Goal: Communication & Community: Answer question/provide support

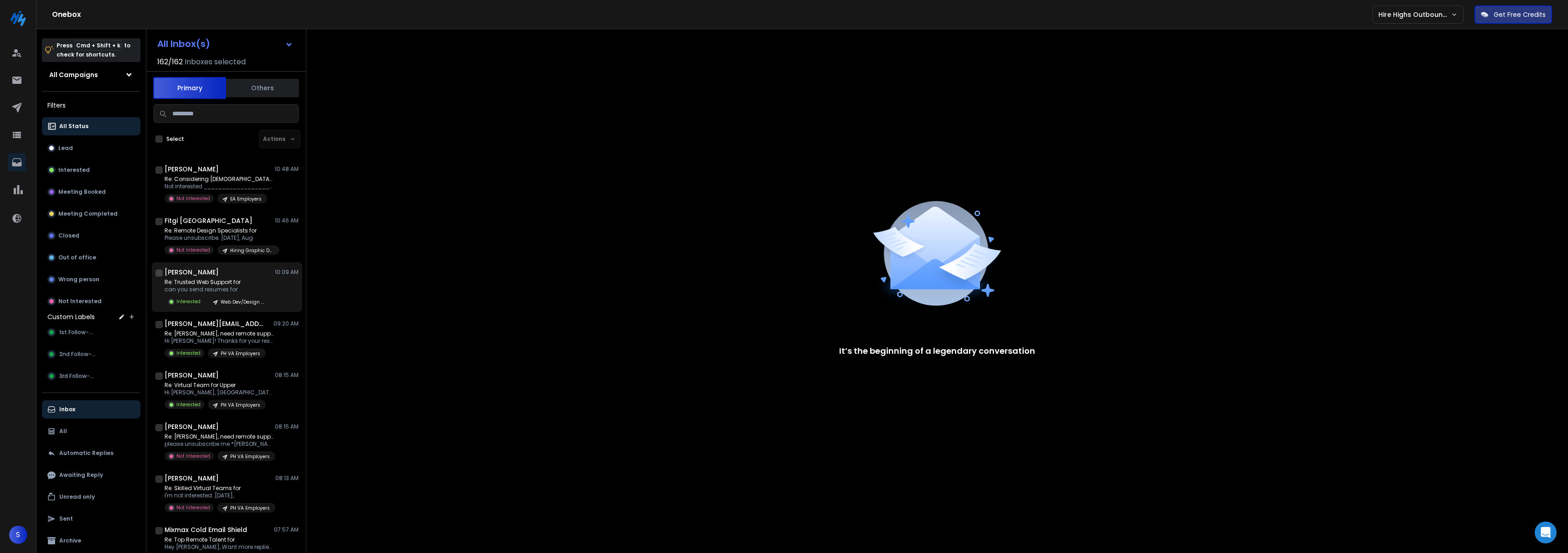
click at [241, 292] on p "can you send resumes for" at bounding box center [217, 290] width 105 height 7
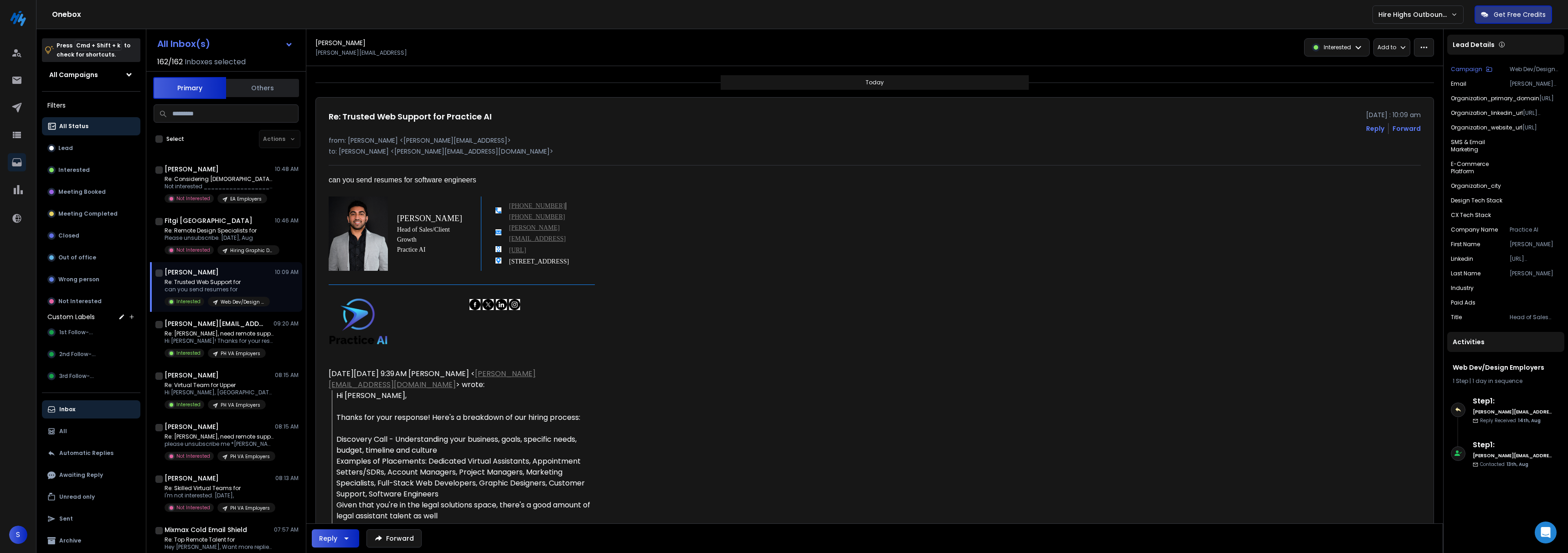
click at [331, 536] on div "Reply" at bounding box center [328, 538] width 18 height 9
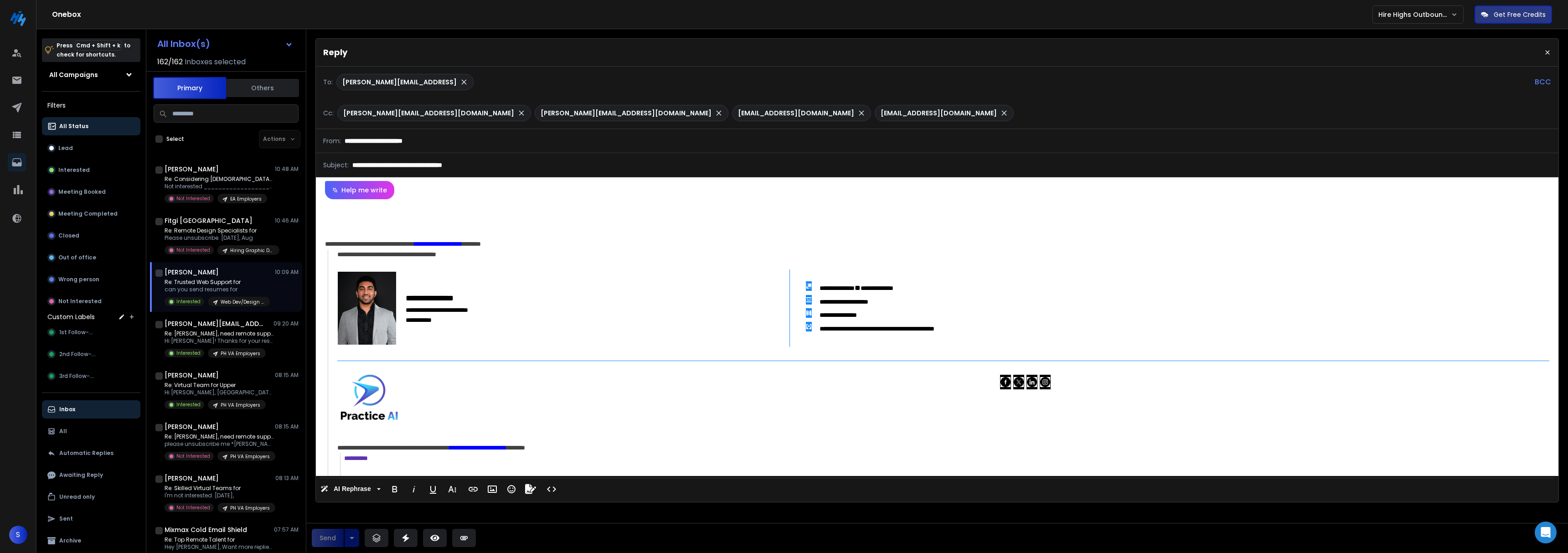
click at [435, 210] on div "**********" at bounding box center [937, 337] width 1242 height 277
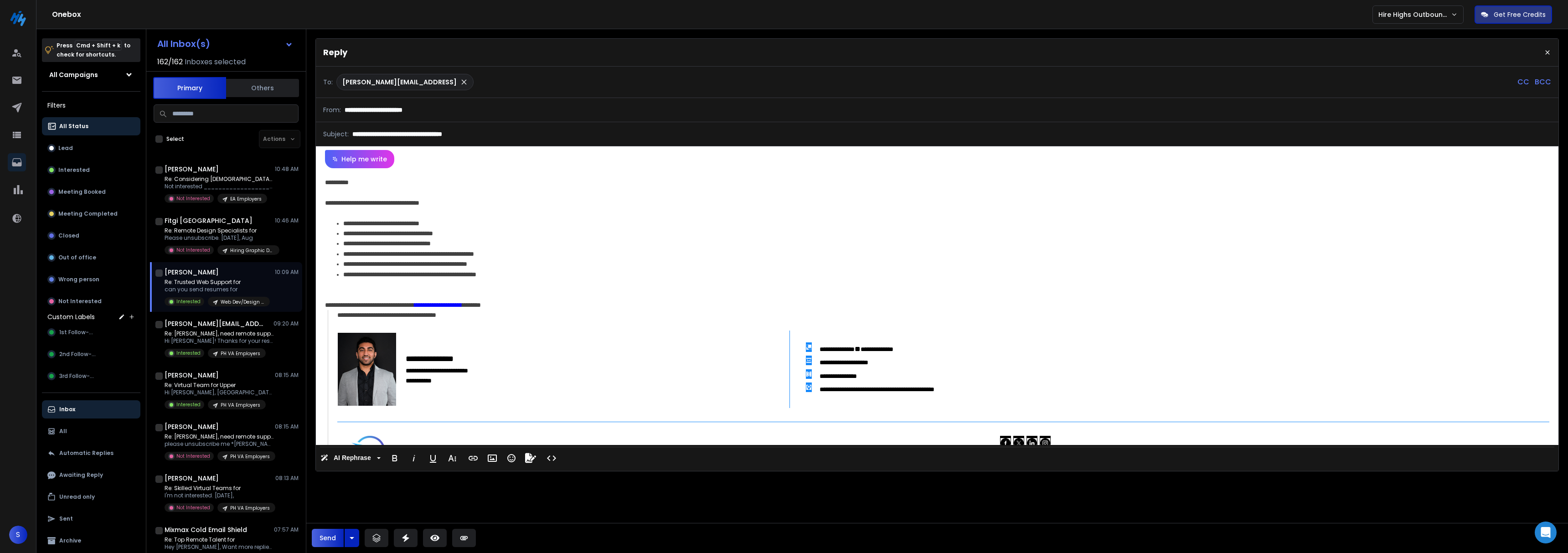
click at [547, 278] on p "**********" at bounding box center [942, 275] width 1197 height 10
click at [433, 274] on p "**********" at bounding box center [942, 275] width 1197 height 10
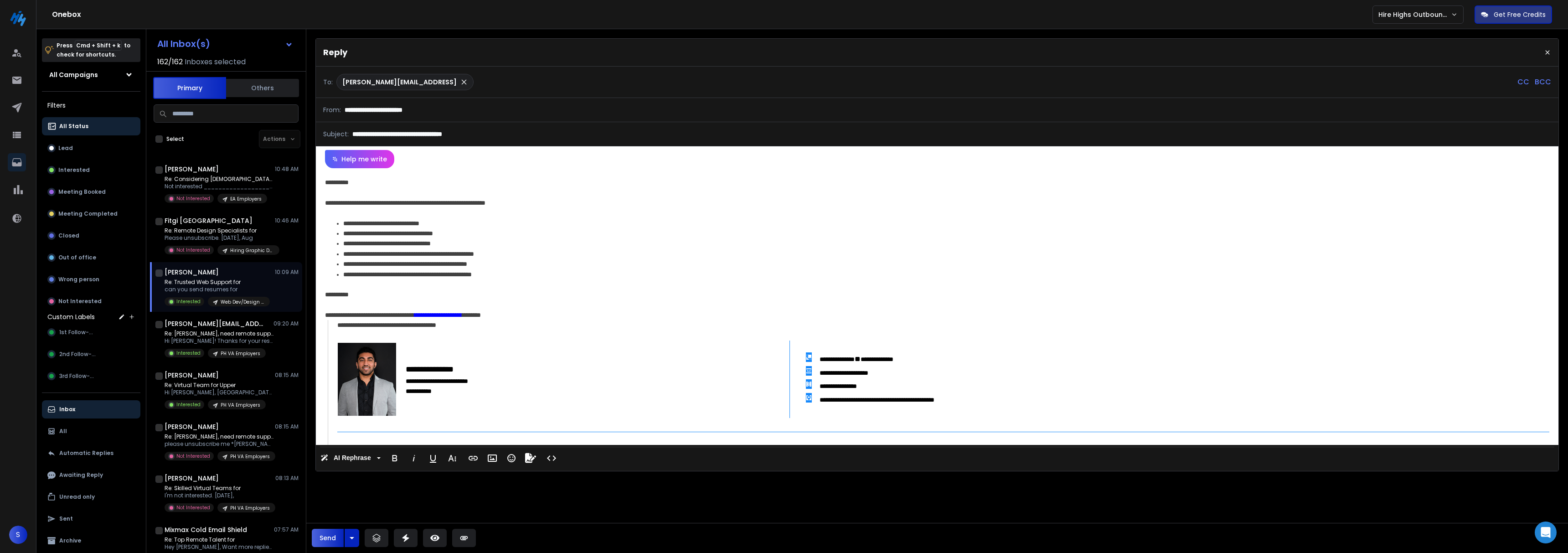
click at [477, 83] on input at bounding box center [509, 82] width 64 height 16
click at [1517, 79] on p "CC" at bounding box center [1523, 82] width 12 height 11
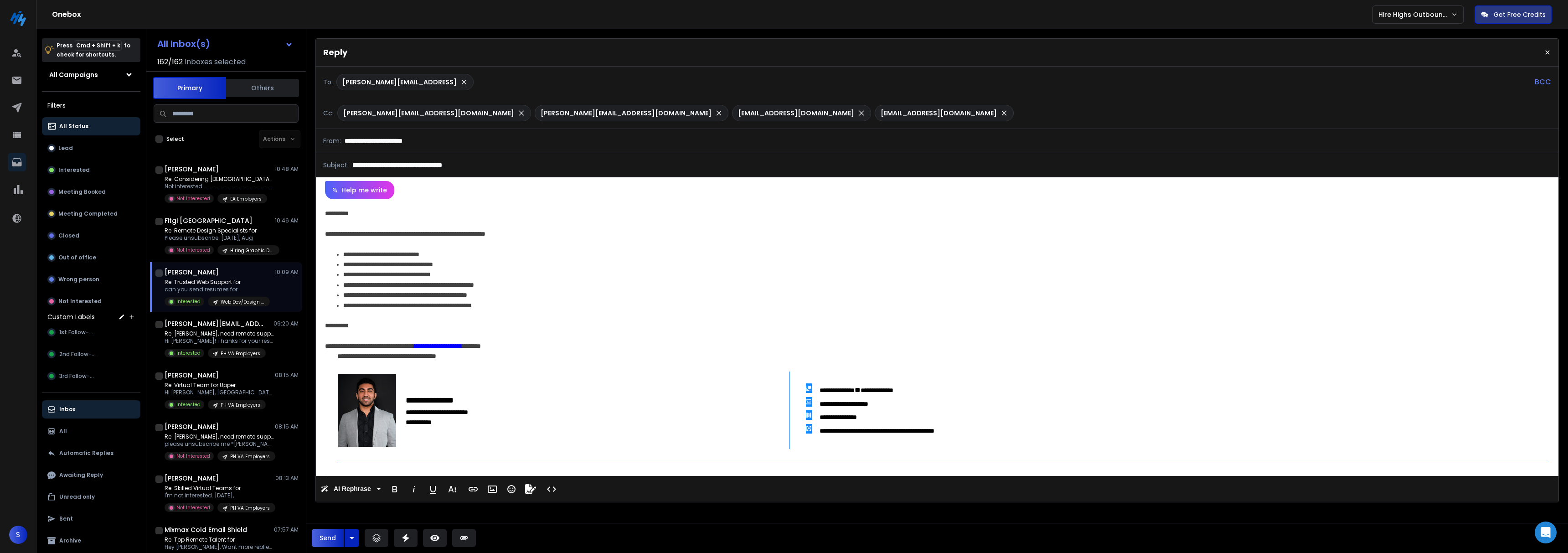
click at [556, 301] on div "**********" at bounding box center [937, 337] width 1242 height 277
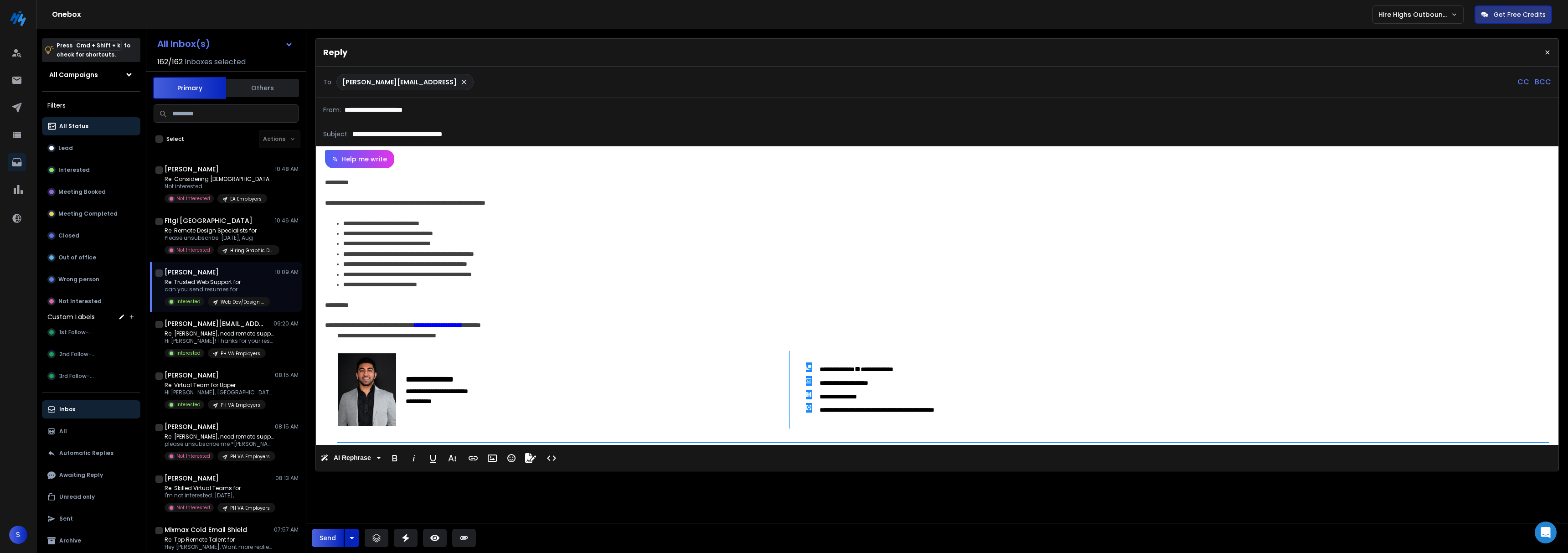
click at [324, 535] on button "Send" at bounding box center [327, 538] width 32 height 18
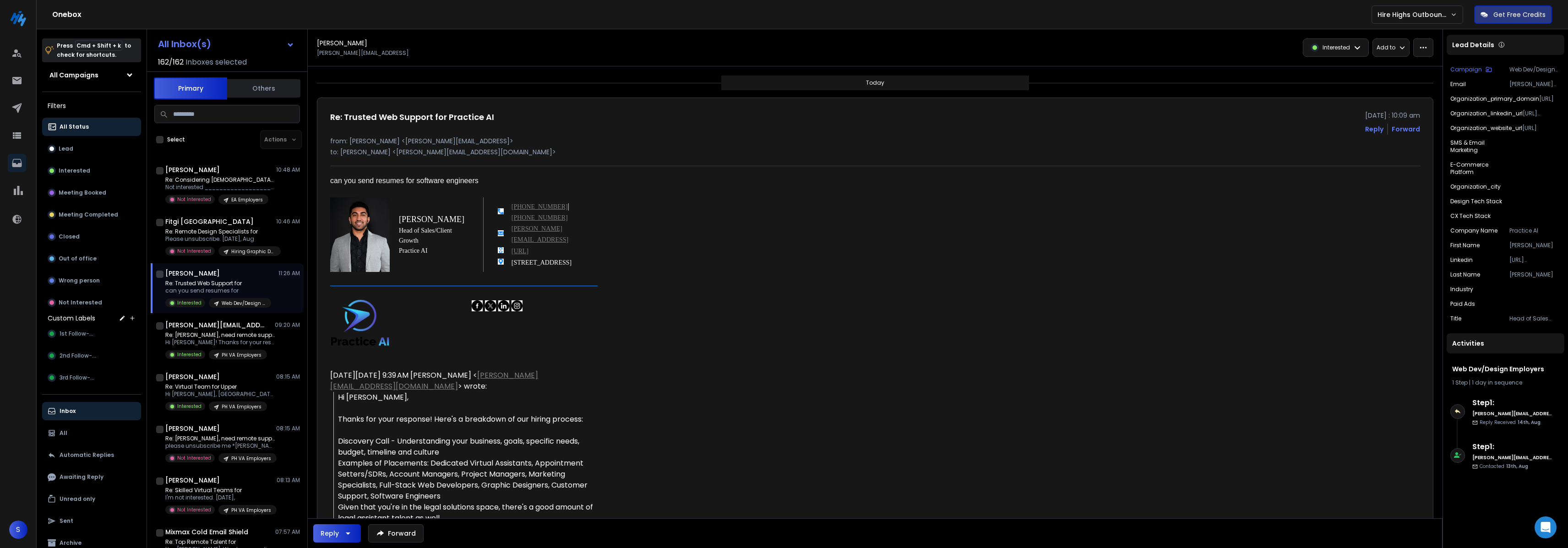
click at [223, 280] on p "Re: Trusted Web Support for" at bounding box center [218, 284] width 106 height 7
click at [206, 333] on p "Re: [PERSON_NAME], need remote support?" at bounding box center [220, 335] width 110 height 7
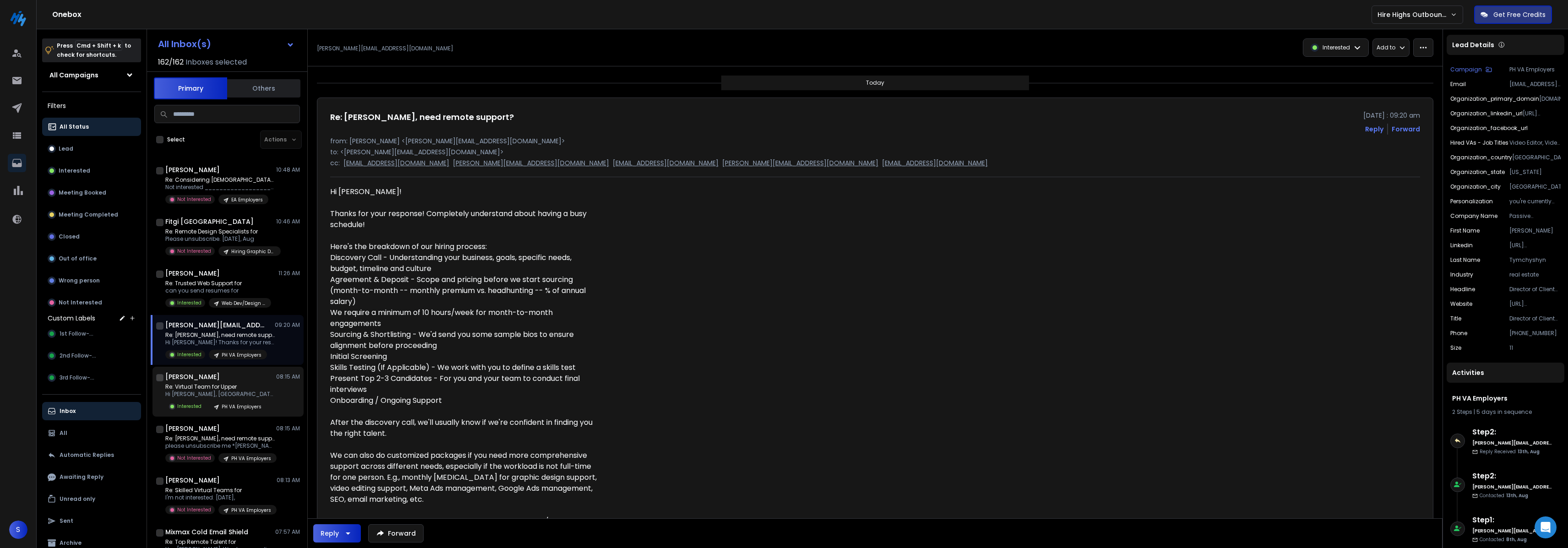
click at [224, 388] on p "Re: Virtual Team for Upper" at bounding box center [220, 387] width 110 height 7
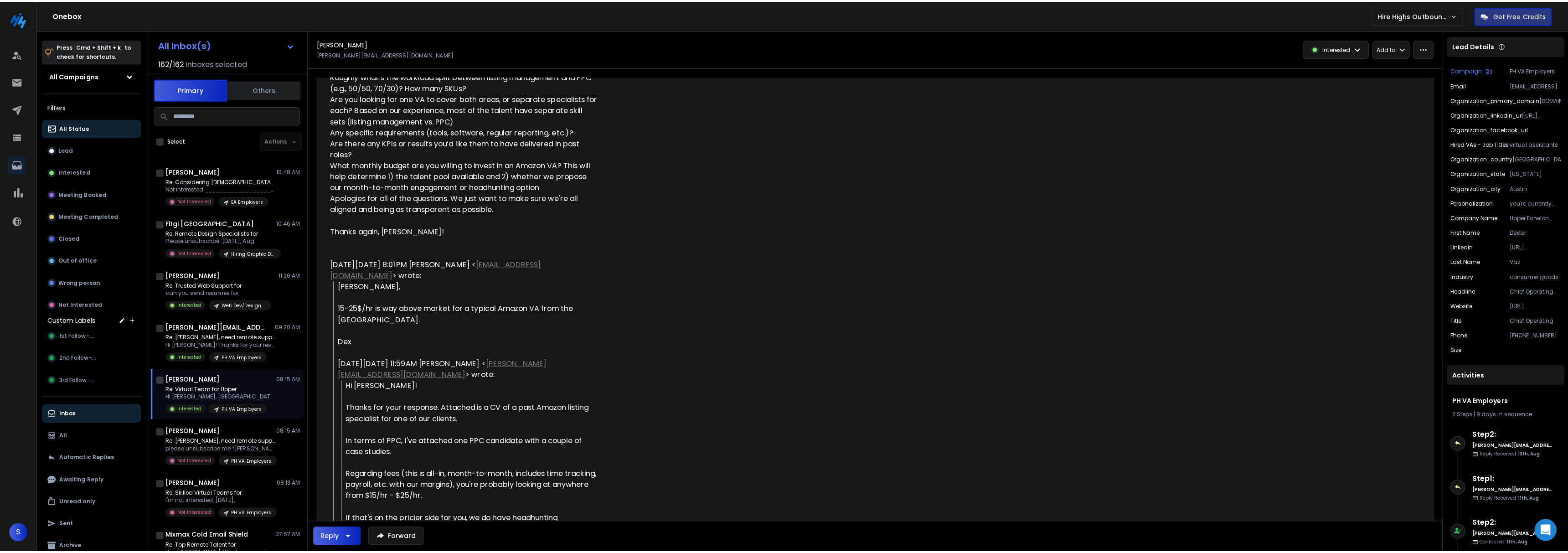
scroll to position [627, 0]
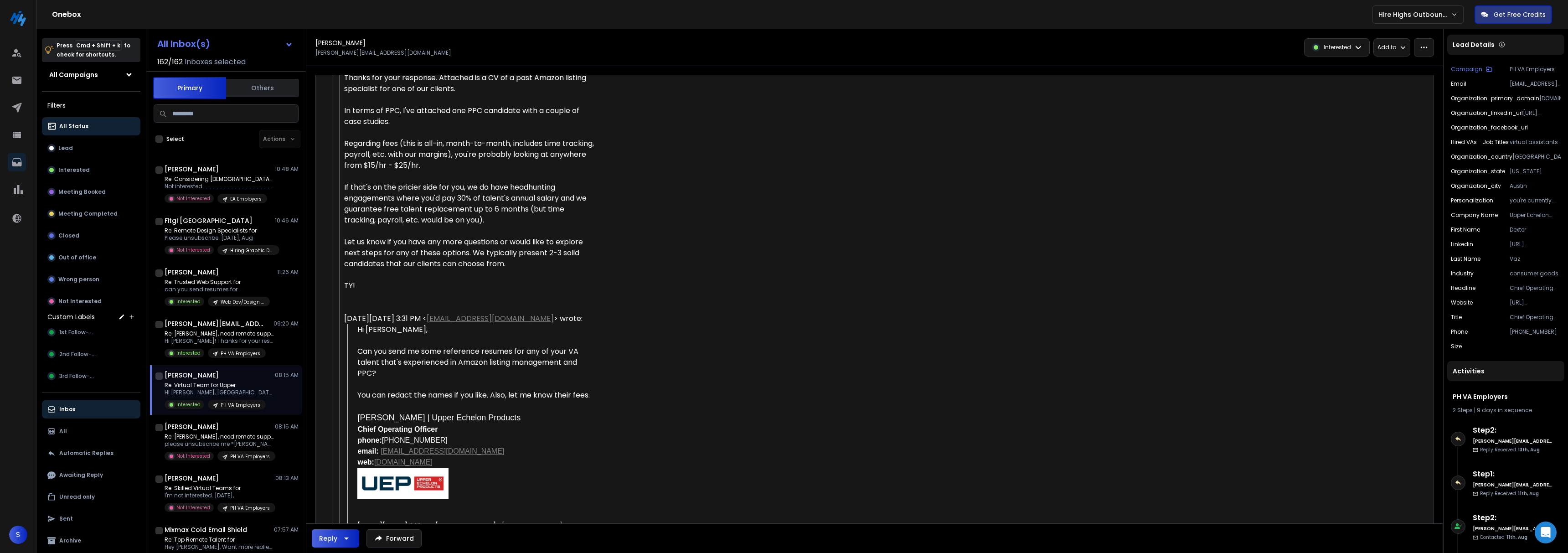
click at [215, 391] on p "Hi [PERSON_NAME], [GEOGRAPHIC_DATA] to meet" at bounding box center [219, 393] width 110 height 7
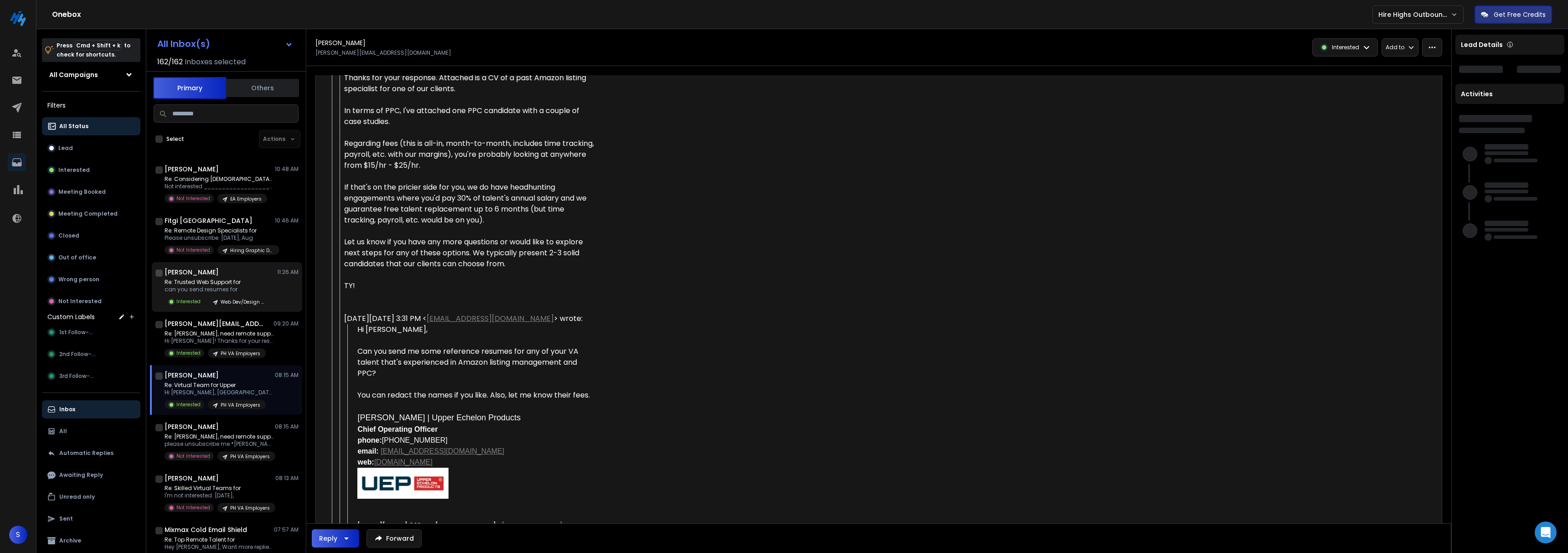
click at [213, 340] on p "Hi [PERSON_NAME]! Thanks for your response!" at bounding box center [219, 341] width 110 height 7
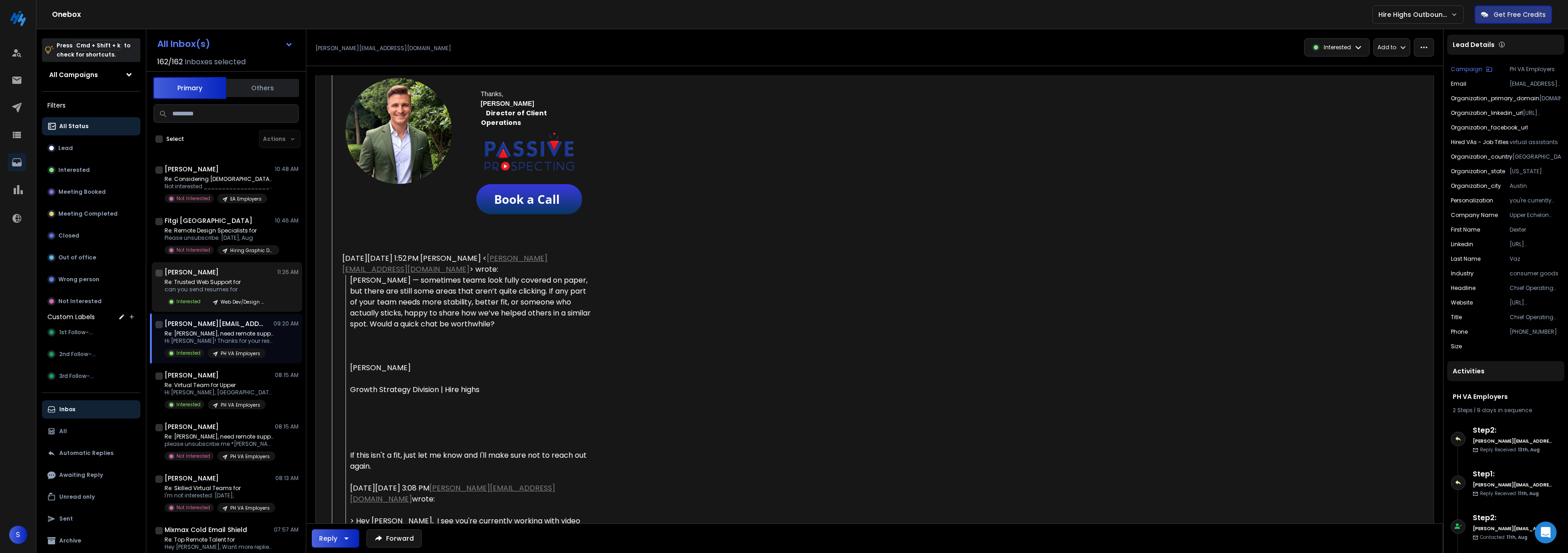
click at [206, 279] on p "Re: Trusted Web Support for" at bounding box center [217, 283] width 105 height 7
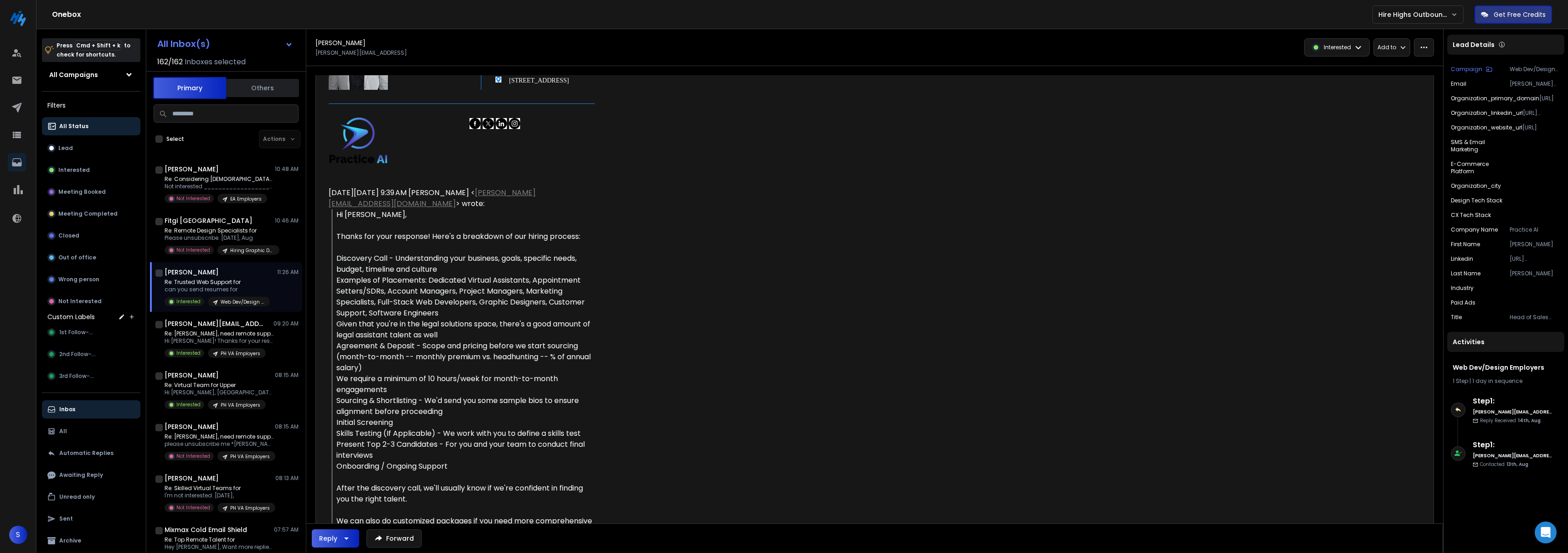
scroll to position [0, 0]
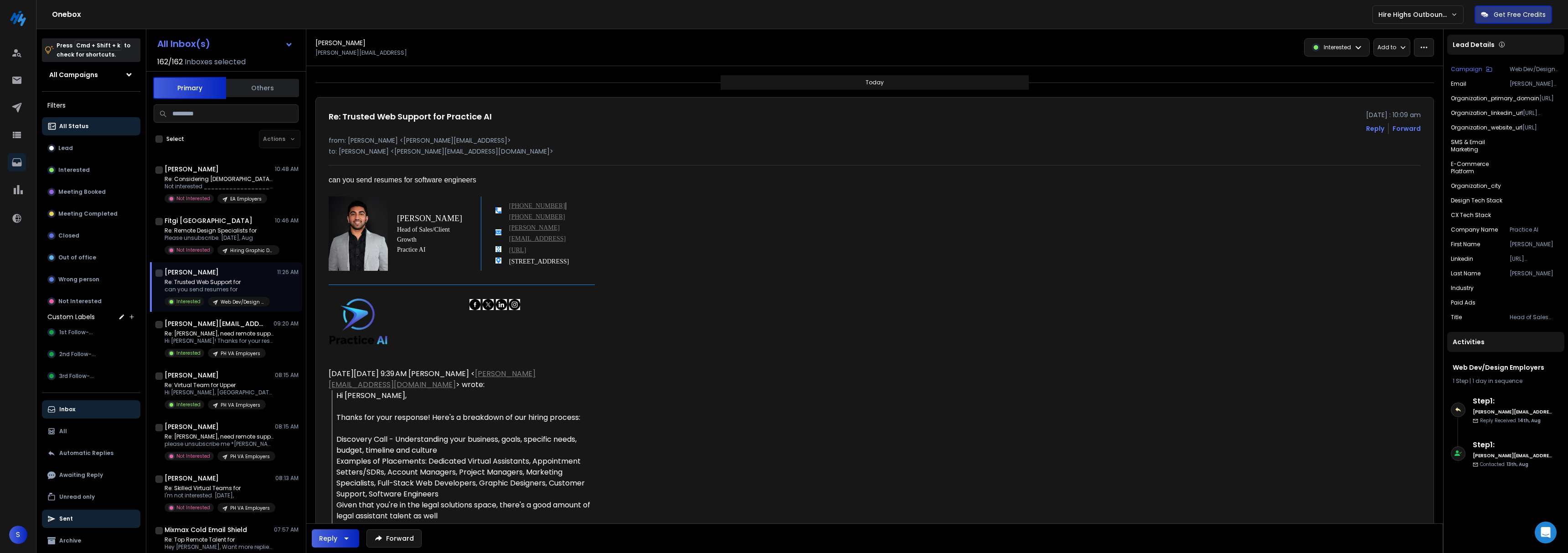
click at [75, 522] on button "Sent" at bounding box center [91, 519] width 99 height 18
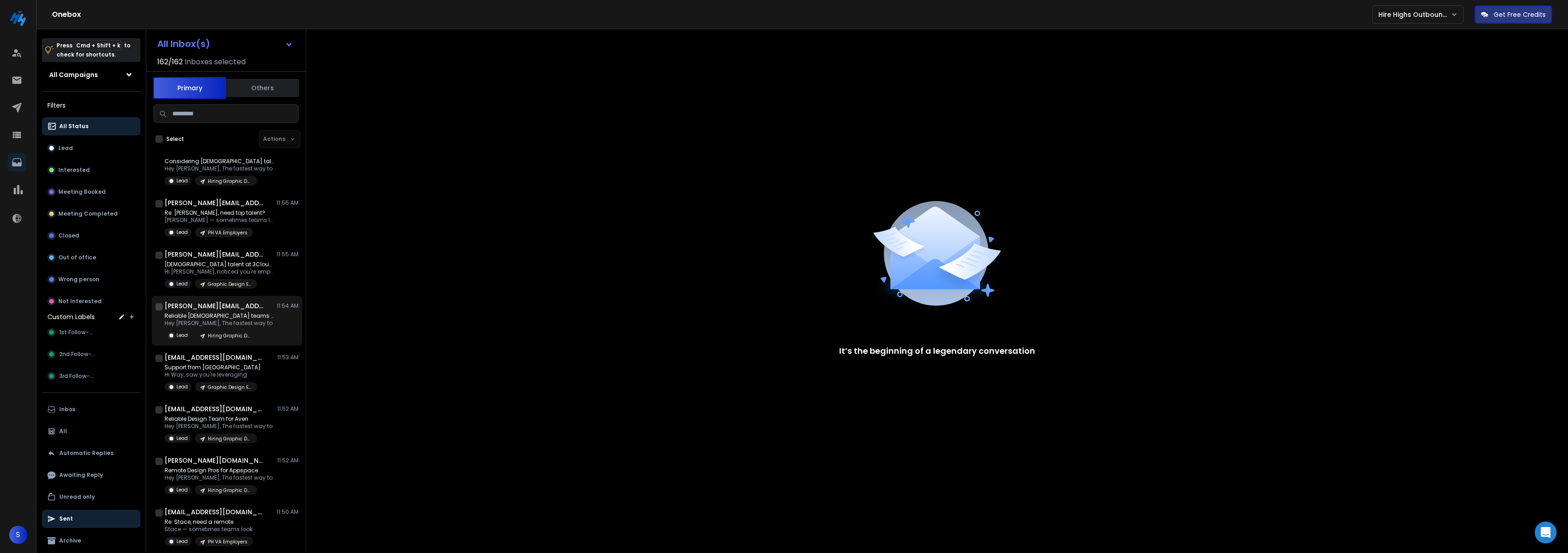
scroll to position [77, 0]
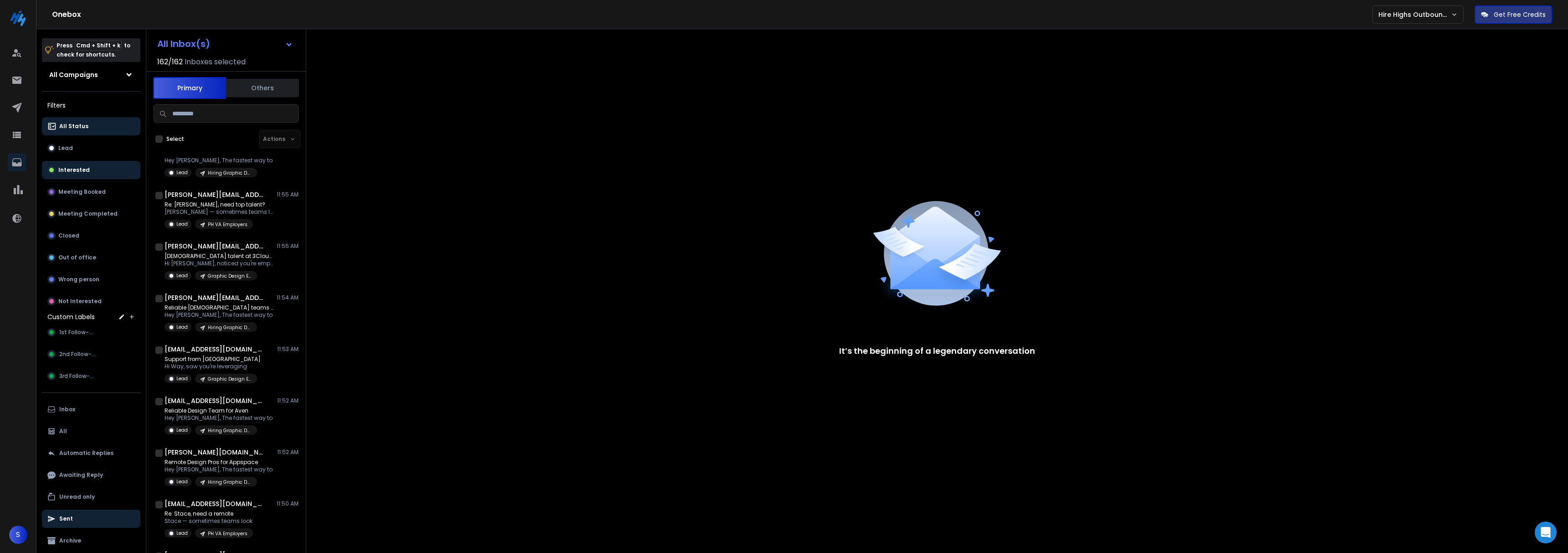
click at [88, 169] on button "Interested" at bounding box center [91, 170] width 99 height 18
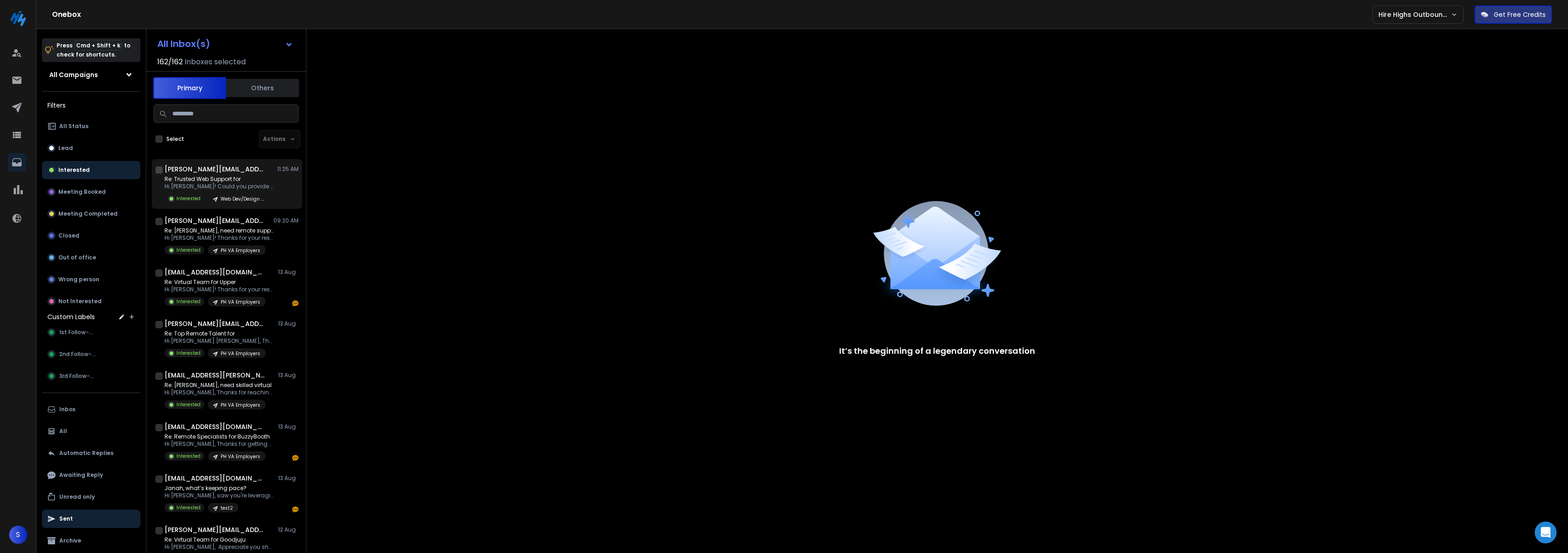
click at [227, 172] on h1 "[PERSON_NAME][EMAIL_ADDRESS]" at bounding box center [214, 169] width 100 height 9
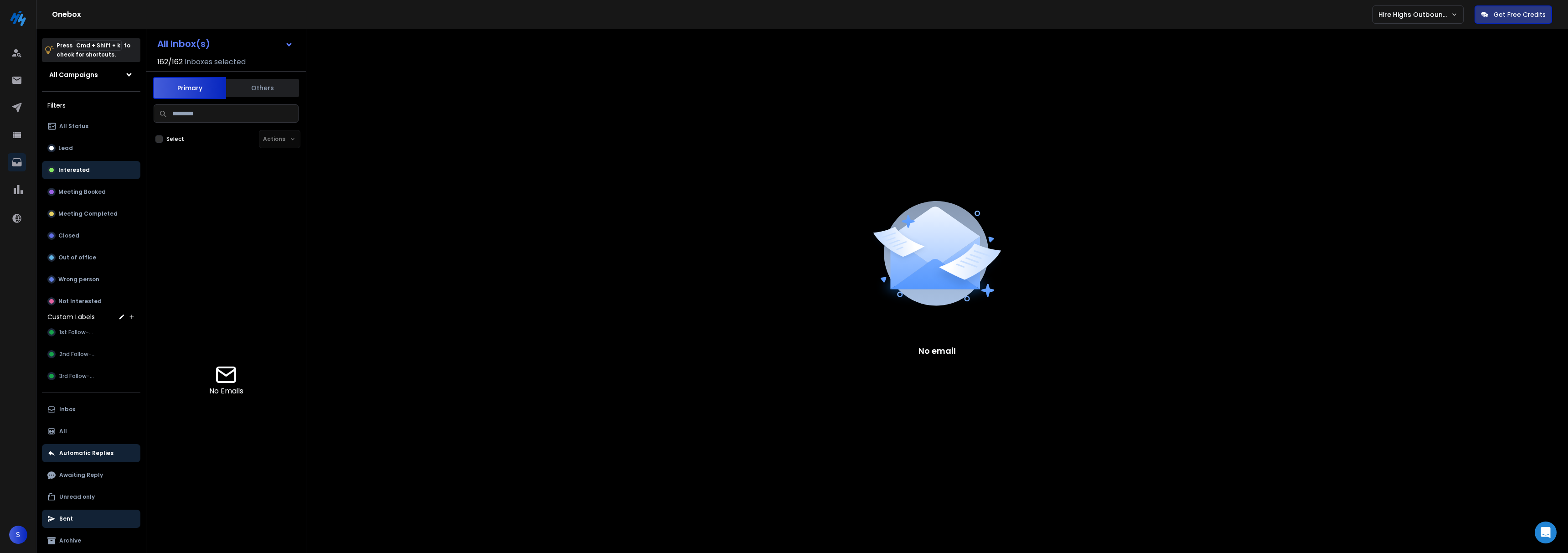
click at [71, 520] on p "Sent" at bounding box center [66, 519] width 13 height 7
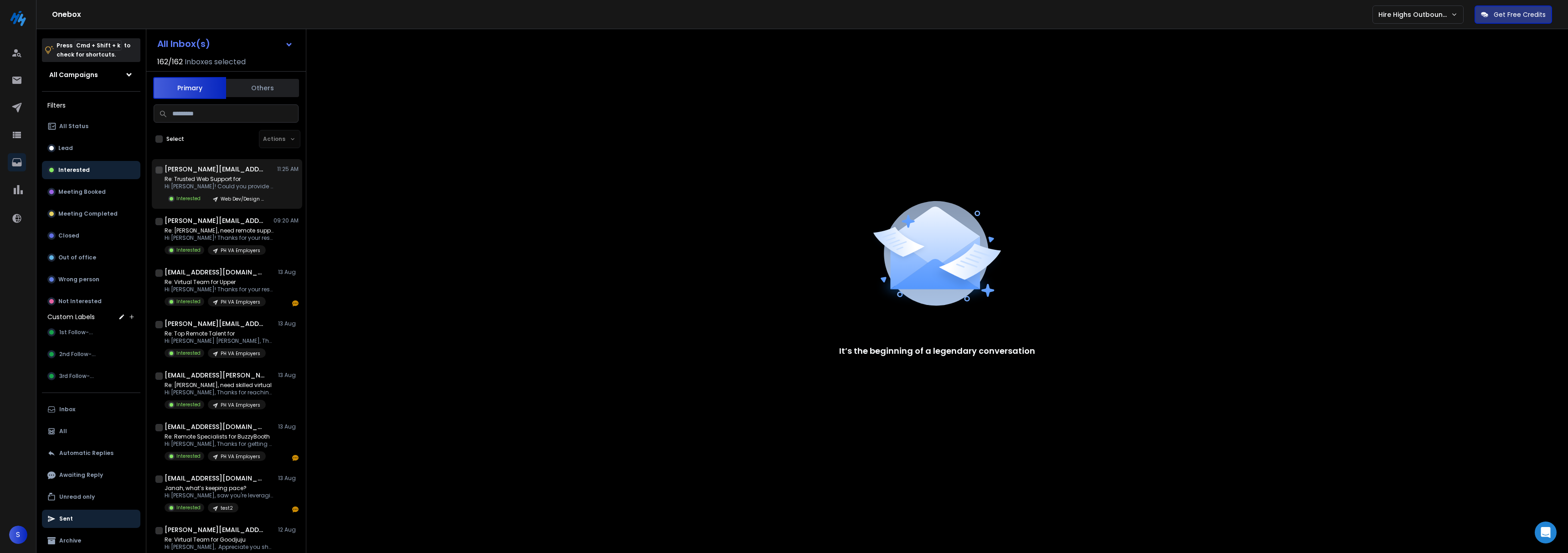
click at [225, 181] on p "Re: Trusted Web Support for" at bounding box center [219, 179] width 110 height 7
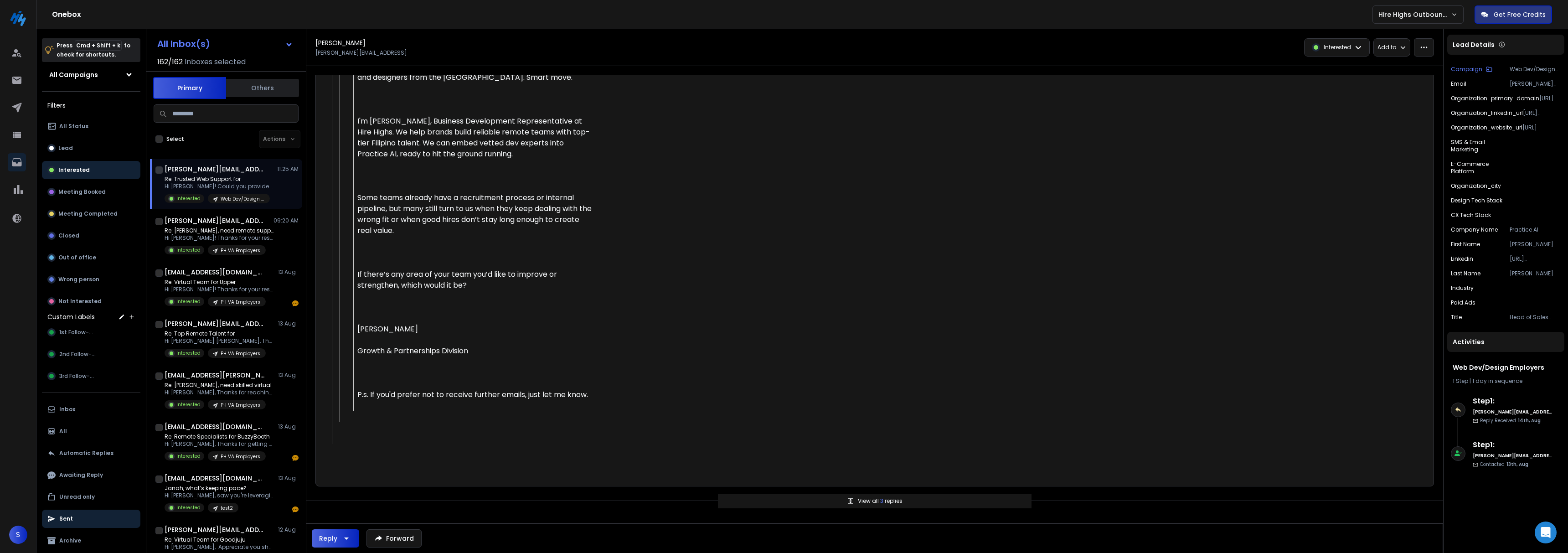
scroll to position [982, 0]
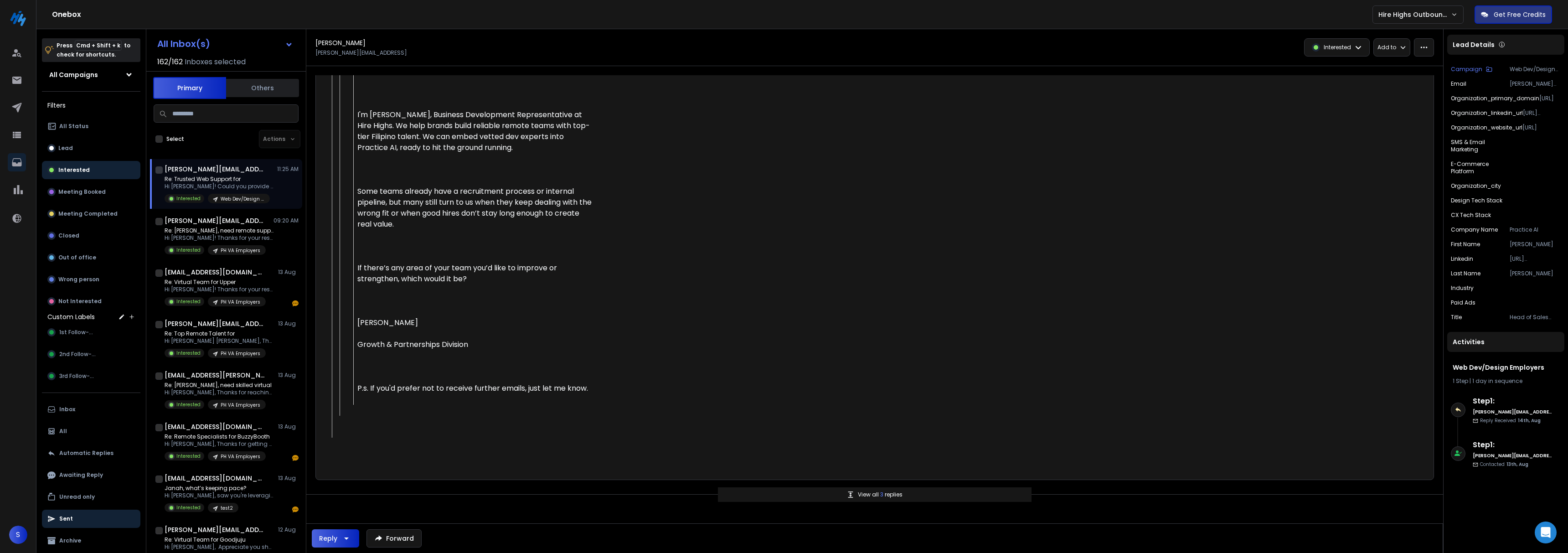
click at [867, 495] on p "View all 3 replies" at bounding box center [880, 495] width 44 height 7
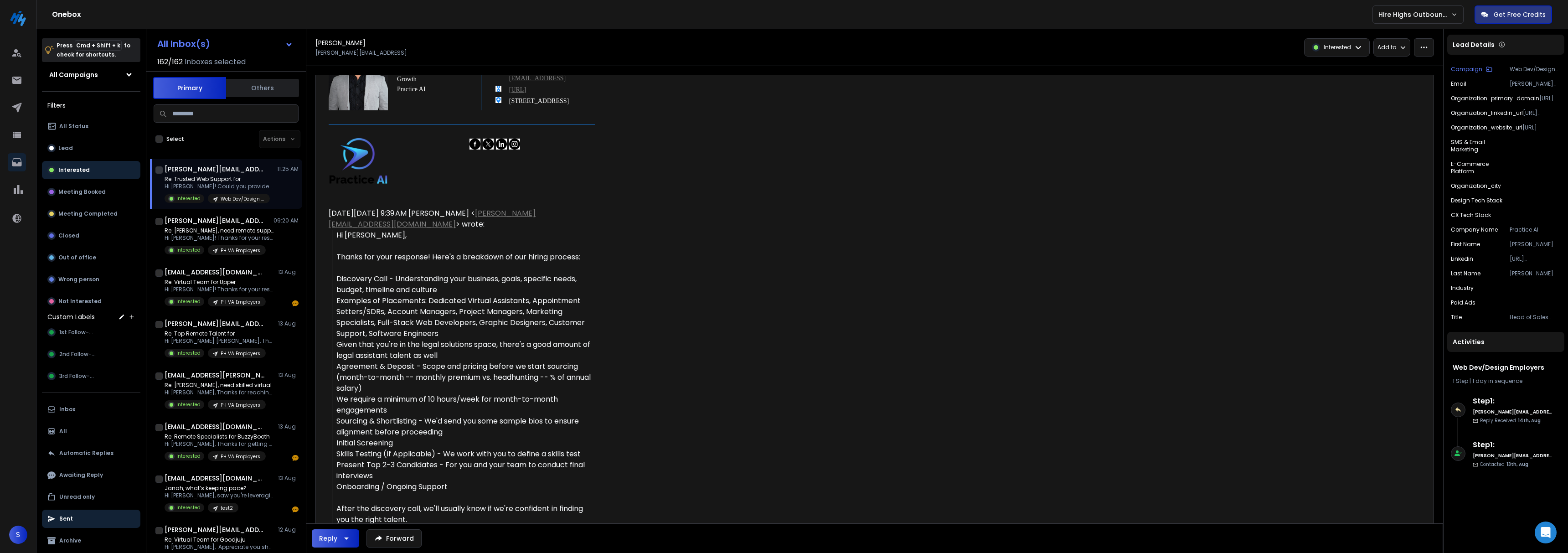
scroll to position [0, 0]
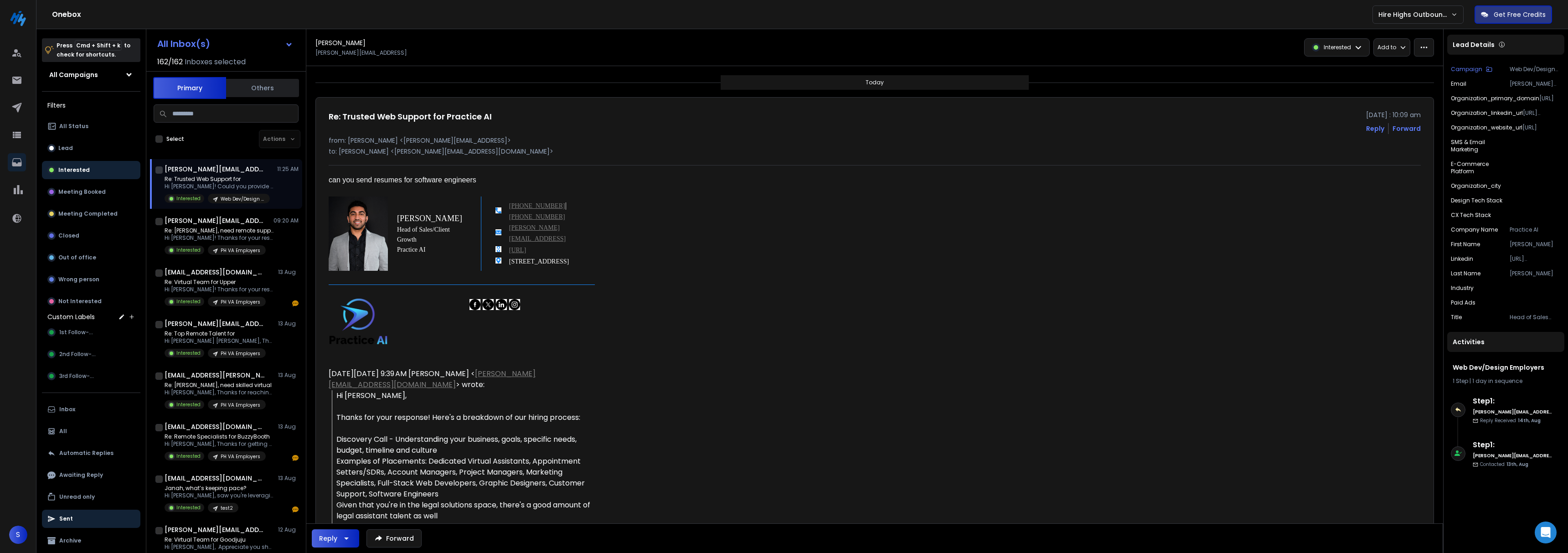
click at [870, 77] on div "Today" at bounding box center [875, 83] width 309 height 15
click at [870, 80] on p "Today" at bounding box center [875, 83] width 18 height 7
click at [214, 174] on div "[PERSON_NAME][EMAIL_ADDRESS] 11:25 AM Re: Trusted Web Support for Hi [PERSON_NA…" at bounding box center [231, 184] width 134 height 39
click at [253, 182] on p "Re: Trusted Web Support for" at bounding box center [219, 179] width 110 height 7
